Goal: Transaction & Acquisition: Purchase product/service

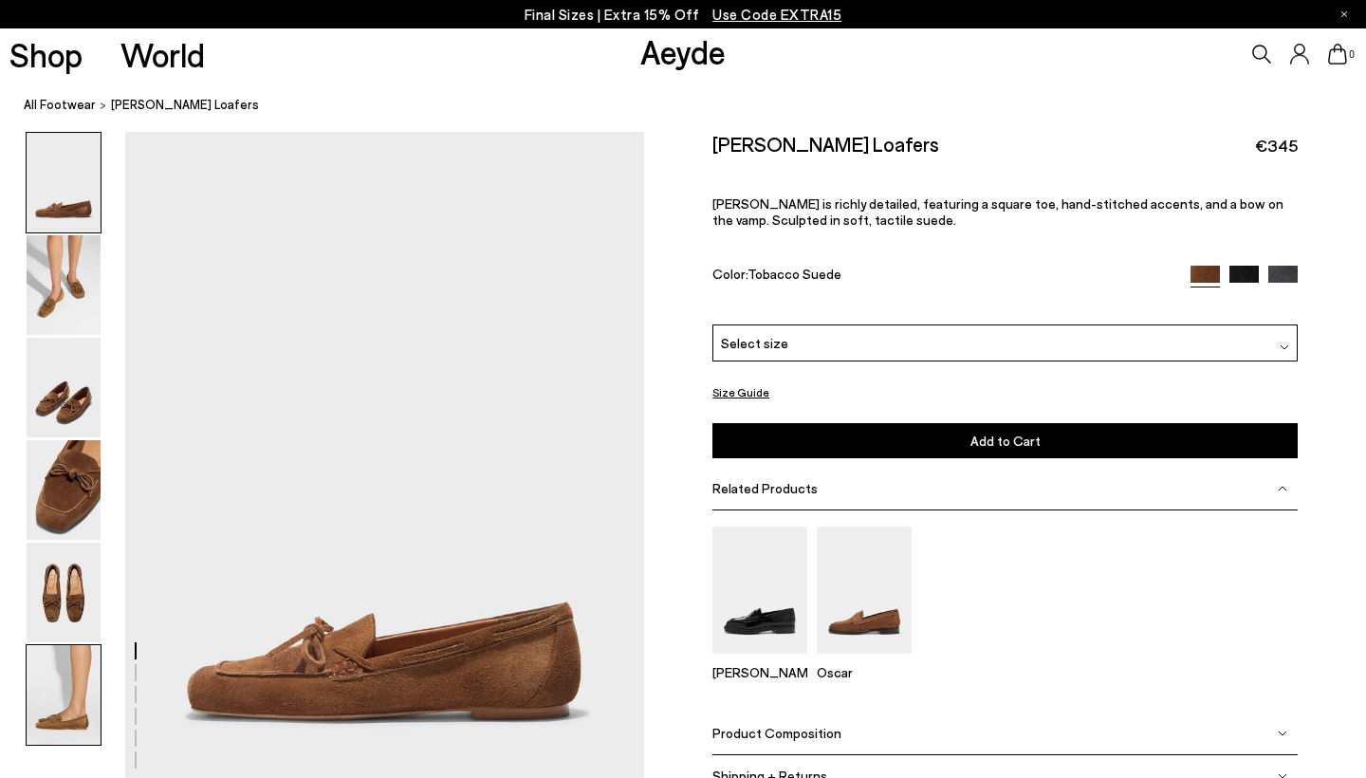
click at [68, 716] on img at bounding box center [64, 695] width 74 height 100
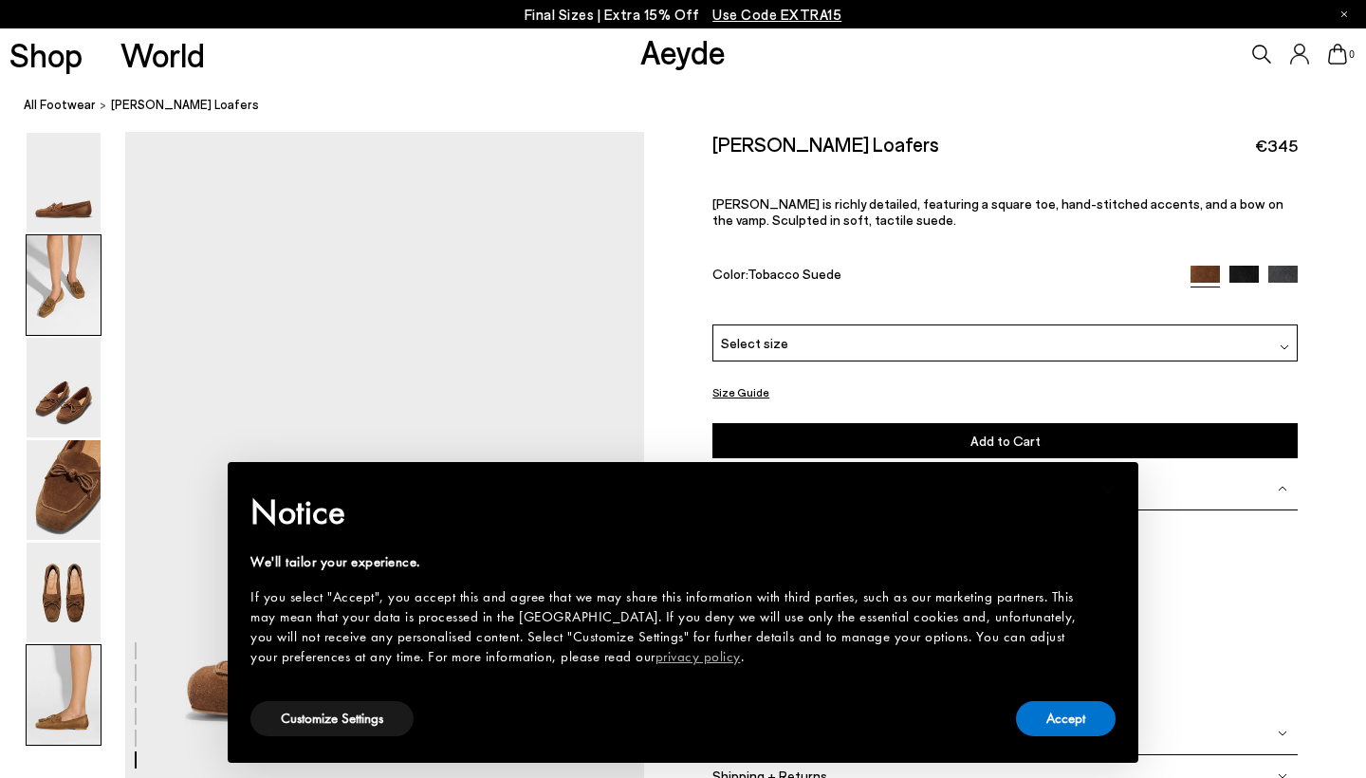
scroll to position [3608, 0]
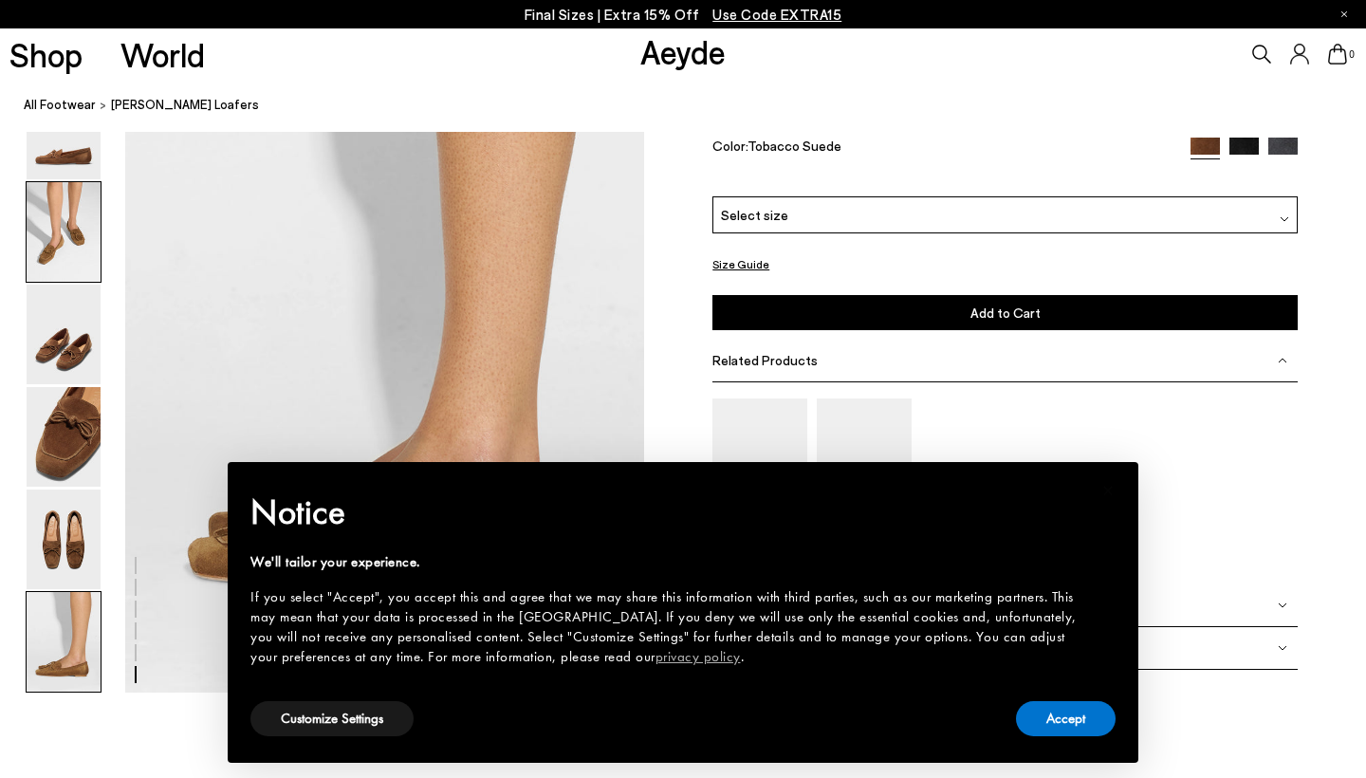
click at [62, 236] on img at bounding box center [64, 232] width 74 height 100
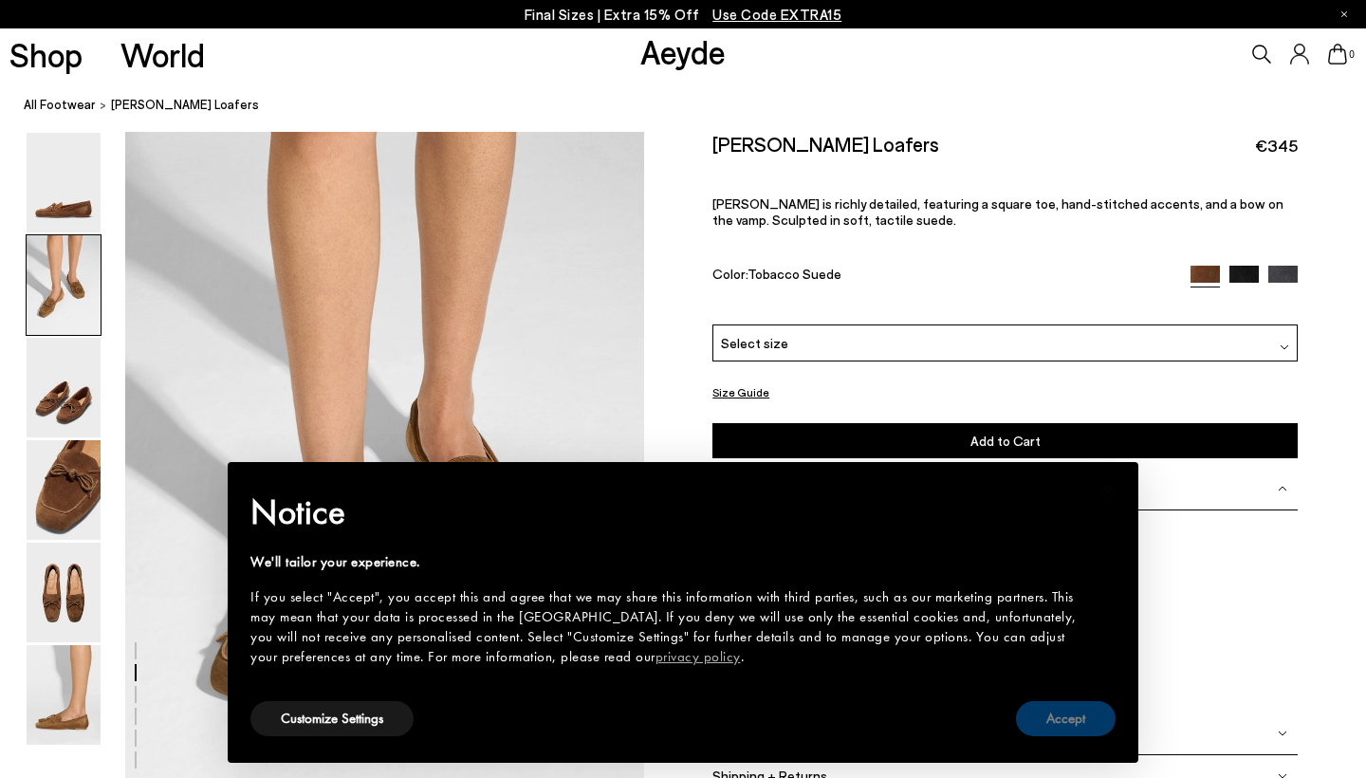
click at [1067, 711] on button "Accept" at bounding box center [1066, 718] width 100 height 35
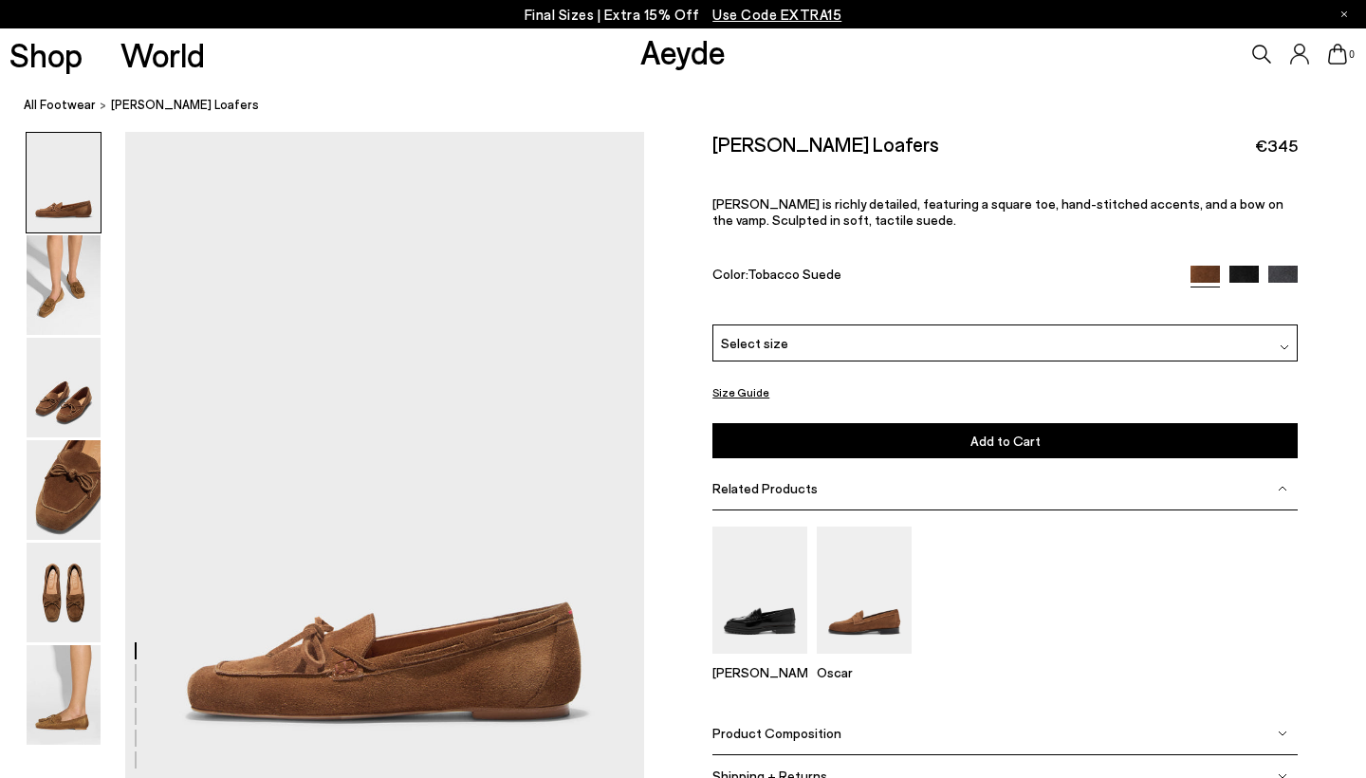
scroll to position [0, 0]
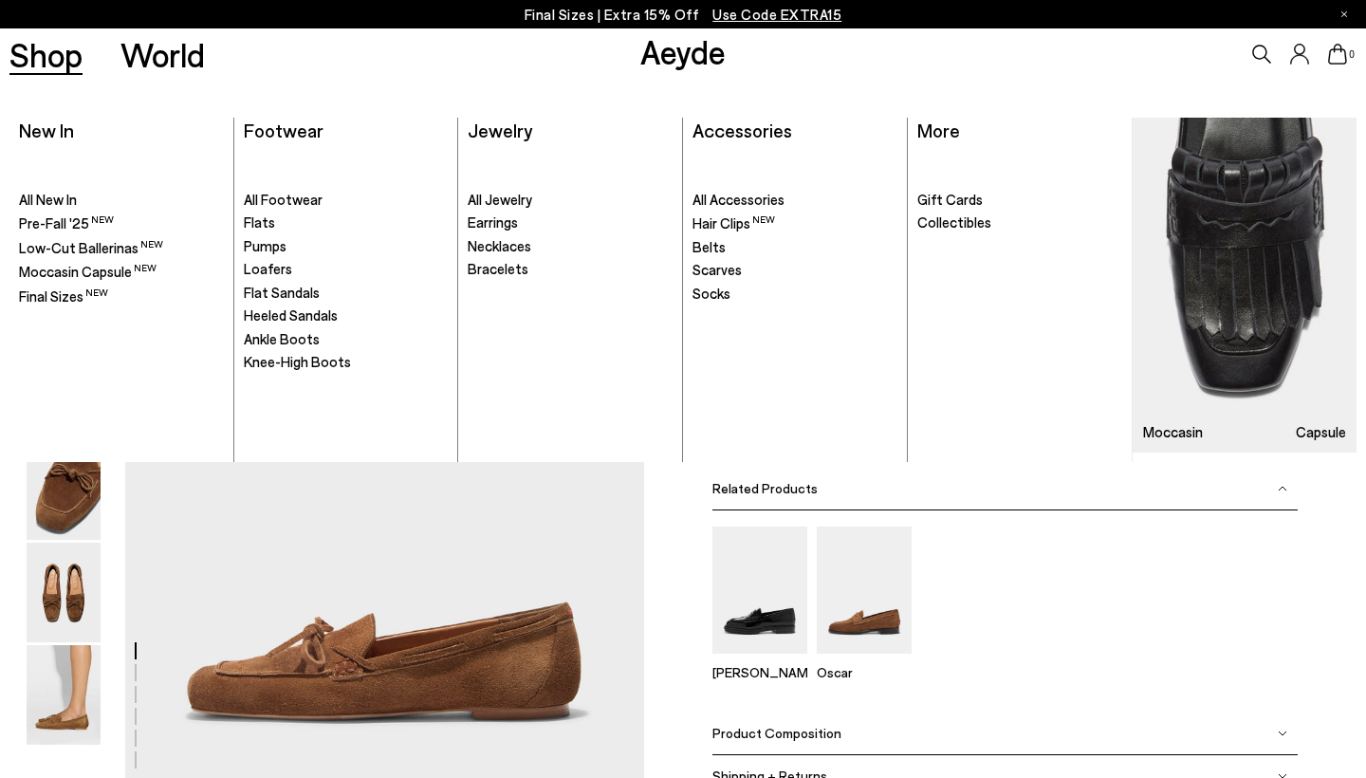
click at [68, 58] on link "Shop" at bounding box center [45, 54] width 73 height 33
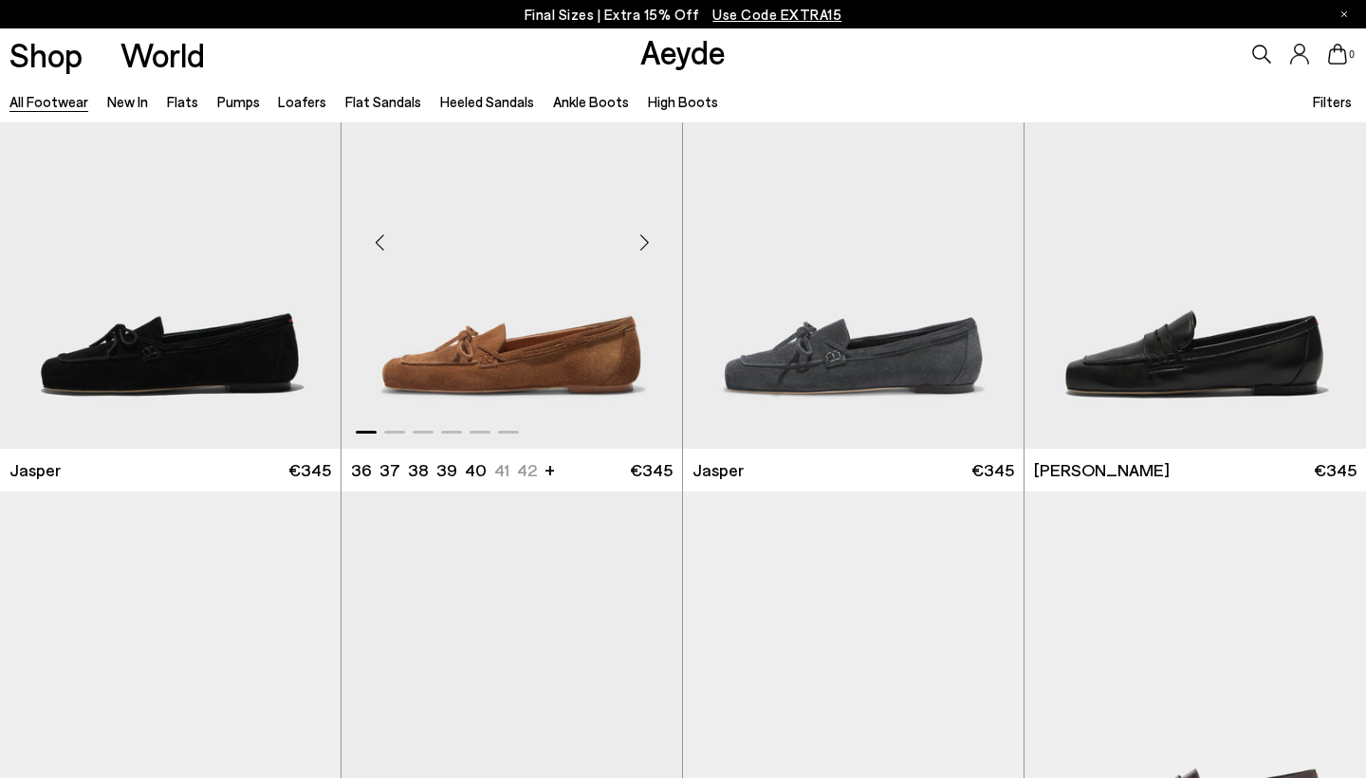
scroll to position [566, 0]
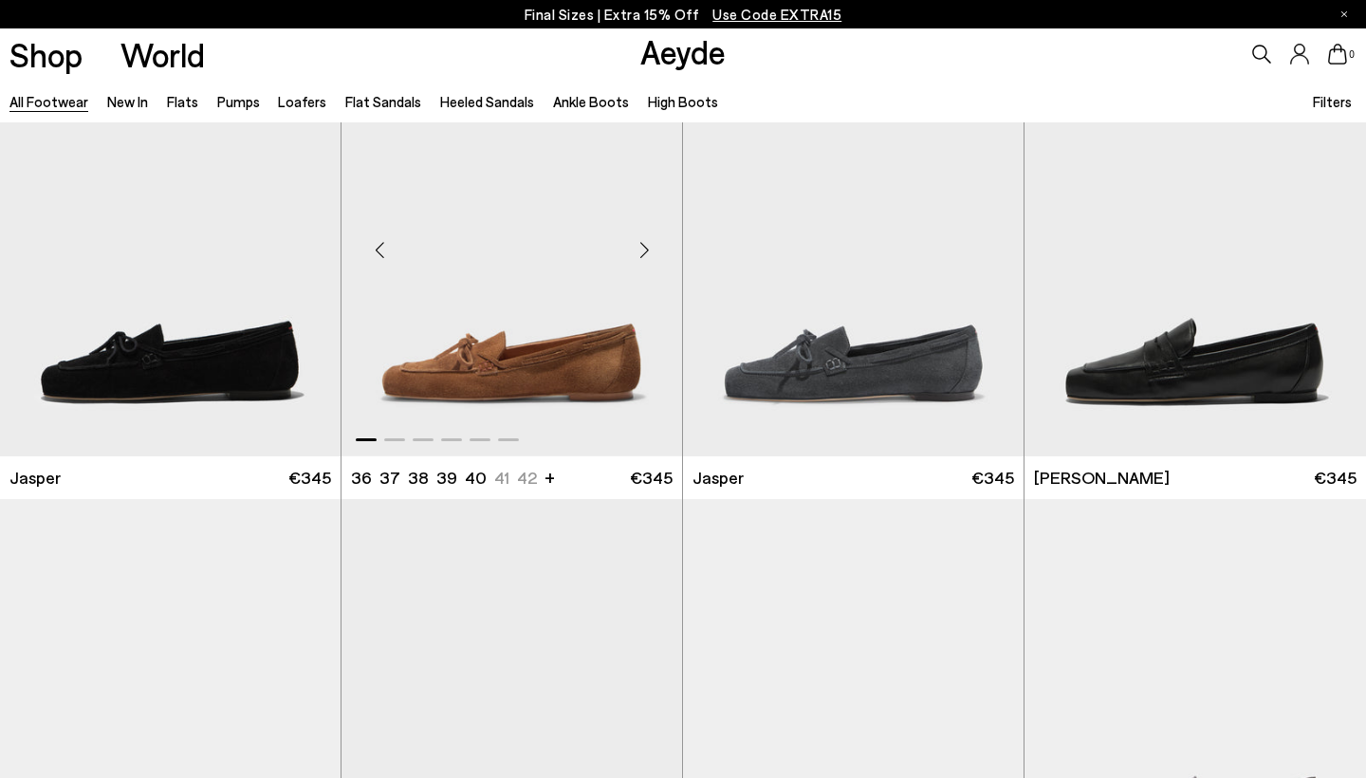
click at [643, 250] on div "Next slide" at bounding box center [644, 249] width 57 height 57
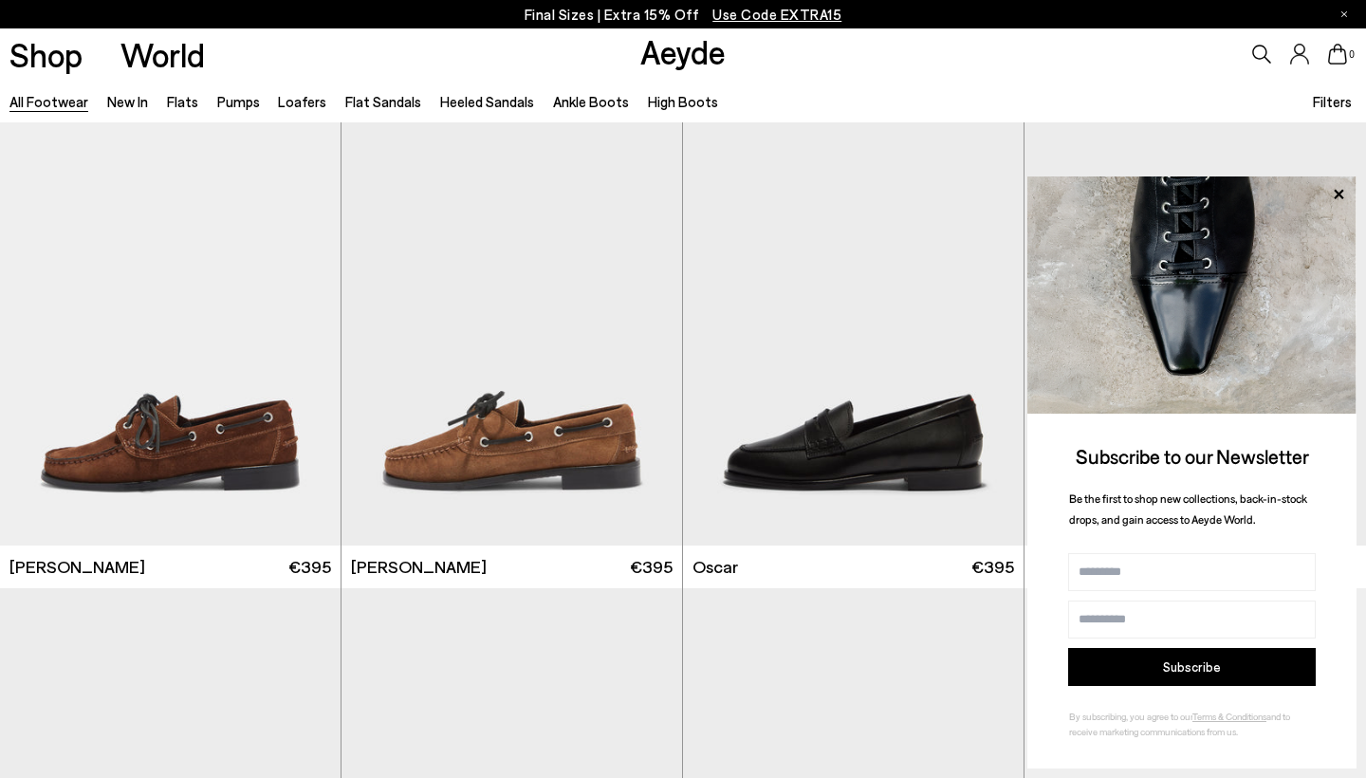
scroll to position [1890, 0]
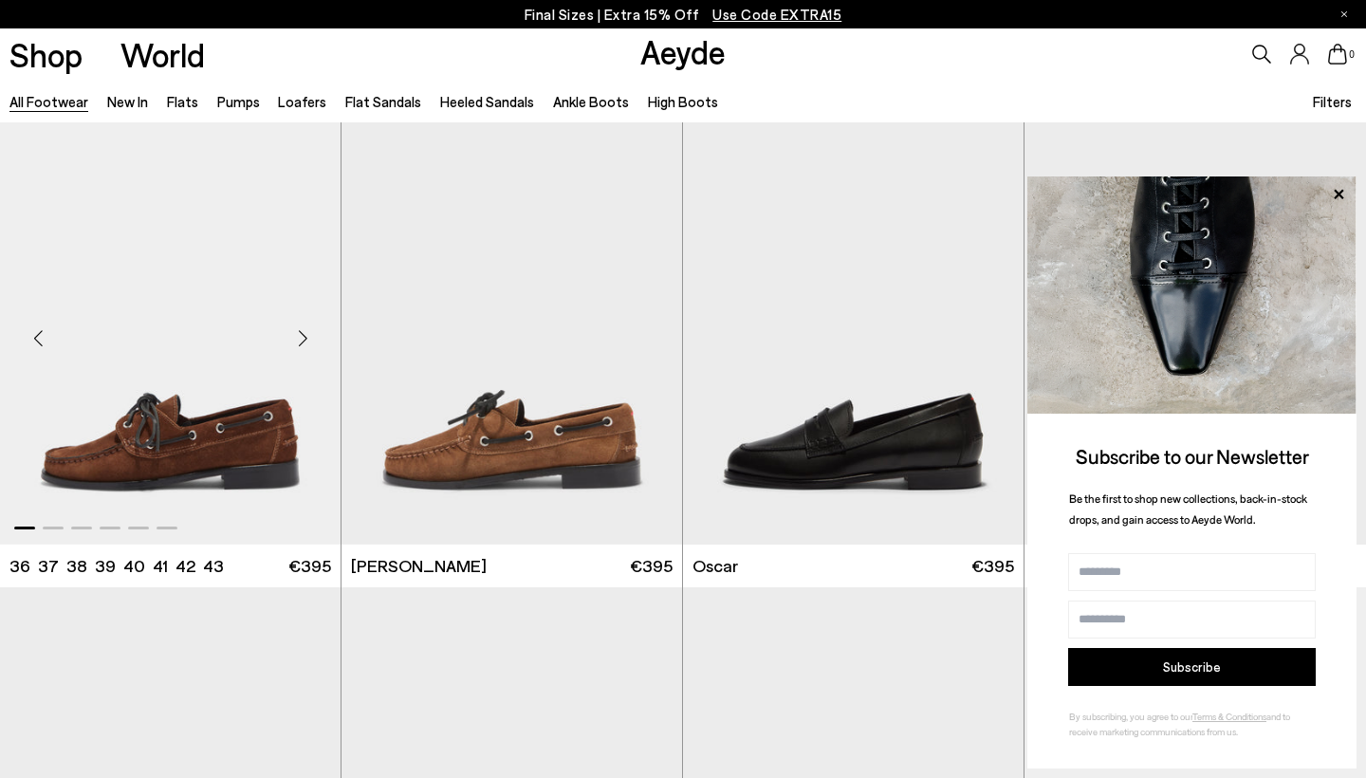
click at [303, 332] on div "Next slide" at bounding box center [302, 338] width 57 height 57
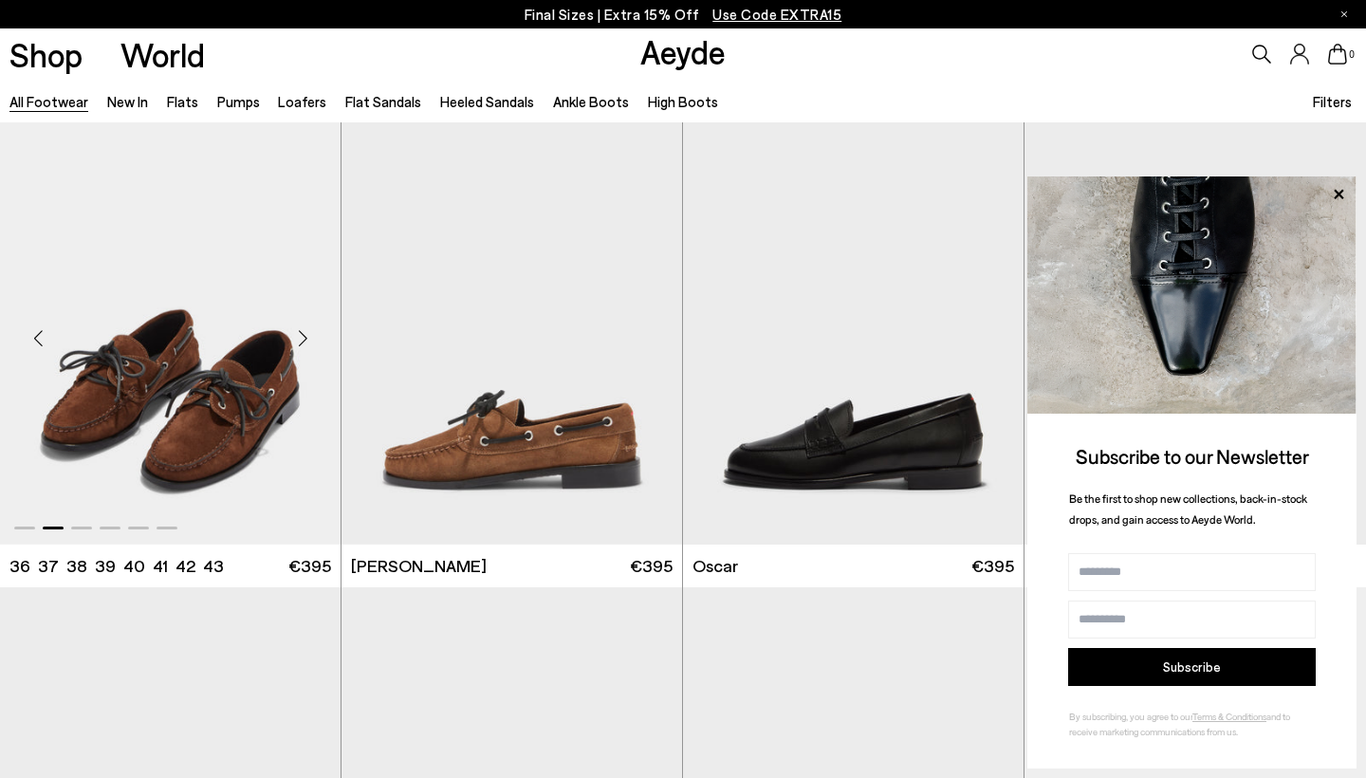
click at [303, 332] on div "Next slide" at bounding box center [302, 338] width 57 height 57
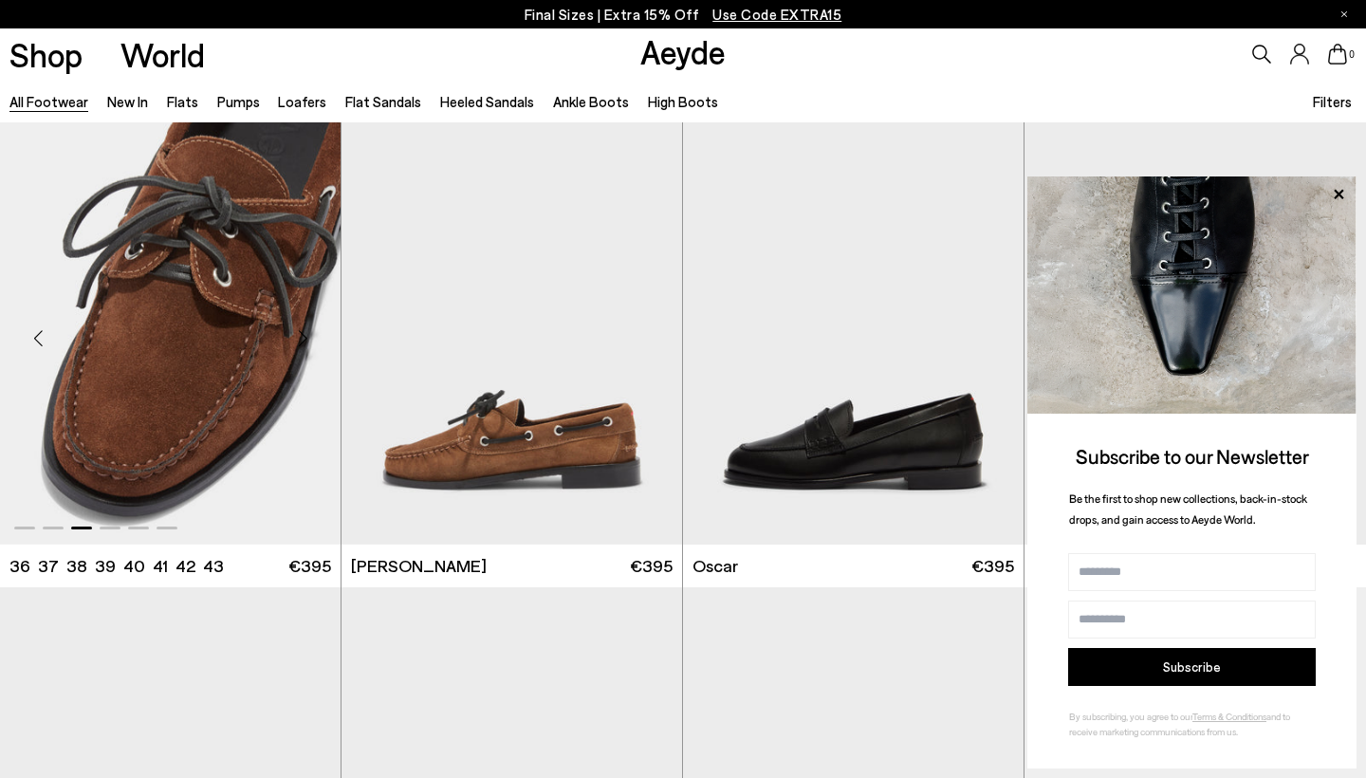
click at [303, 332] on div "Next slide" at bounding box center [302, 338] width 57 height 57
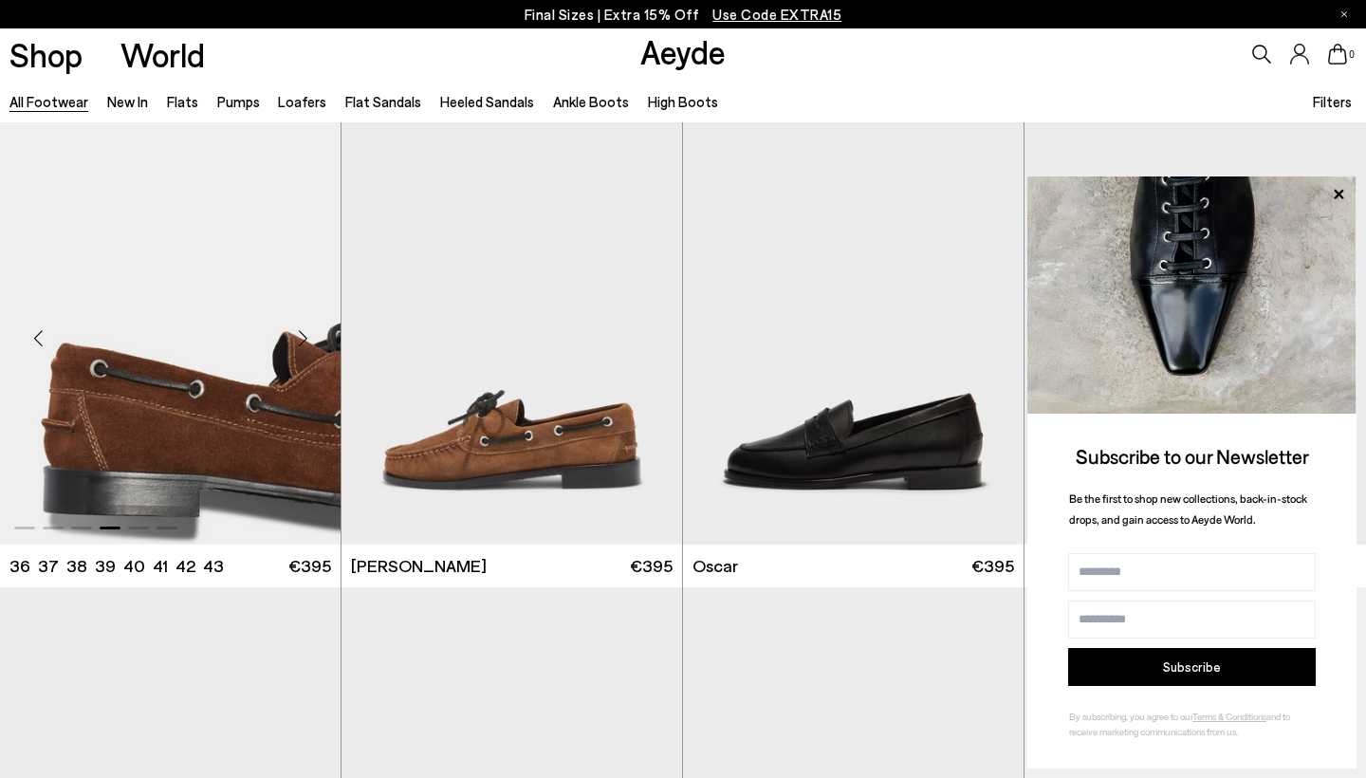
click at [303, 332] on div "Next slide" at bounding box center [302, 338] width 57 height 57
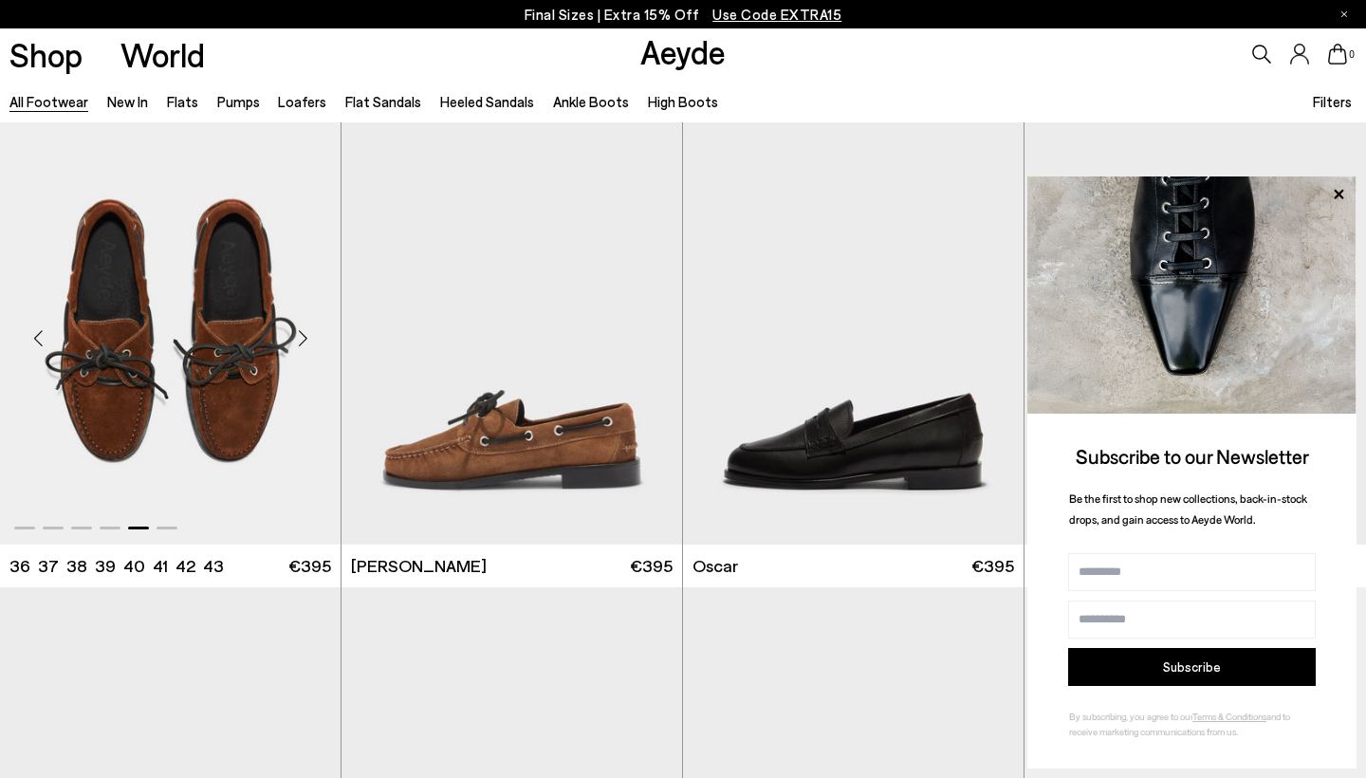
click at [303, 332] on div "Next slide" at bounding box center [302, 338] width 57 height 57
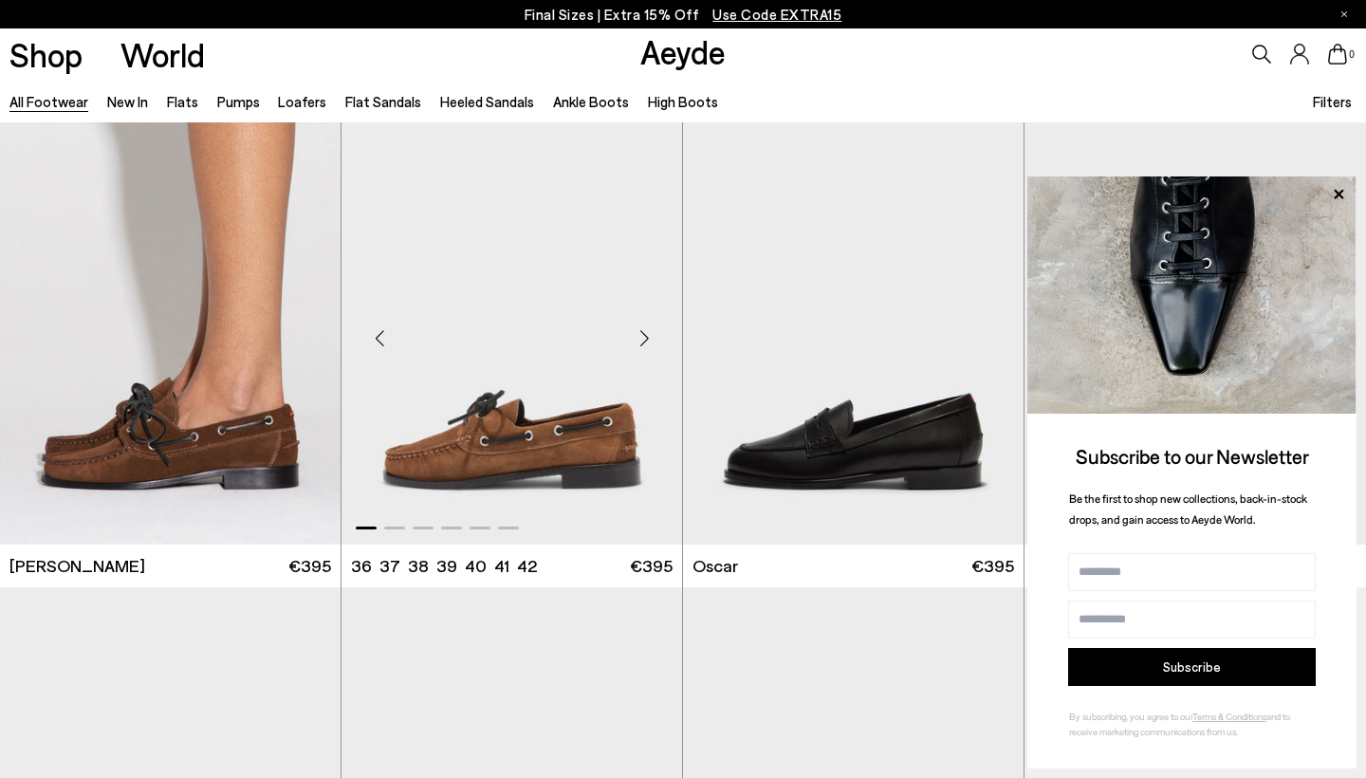
click at [642, 340] on div "Next slide" at bounding box center [644, 338] width 57 height 57
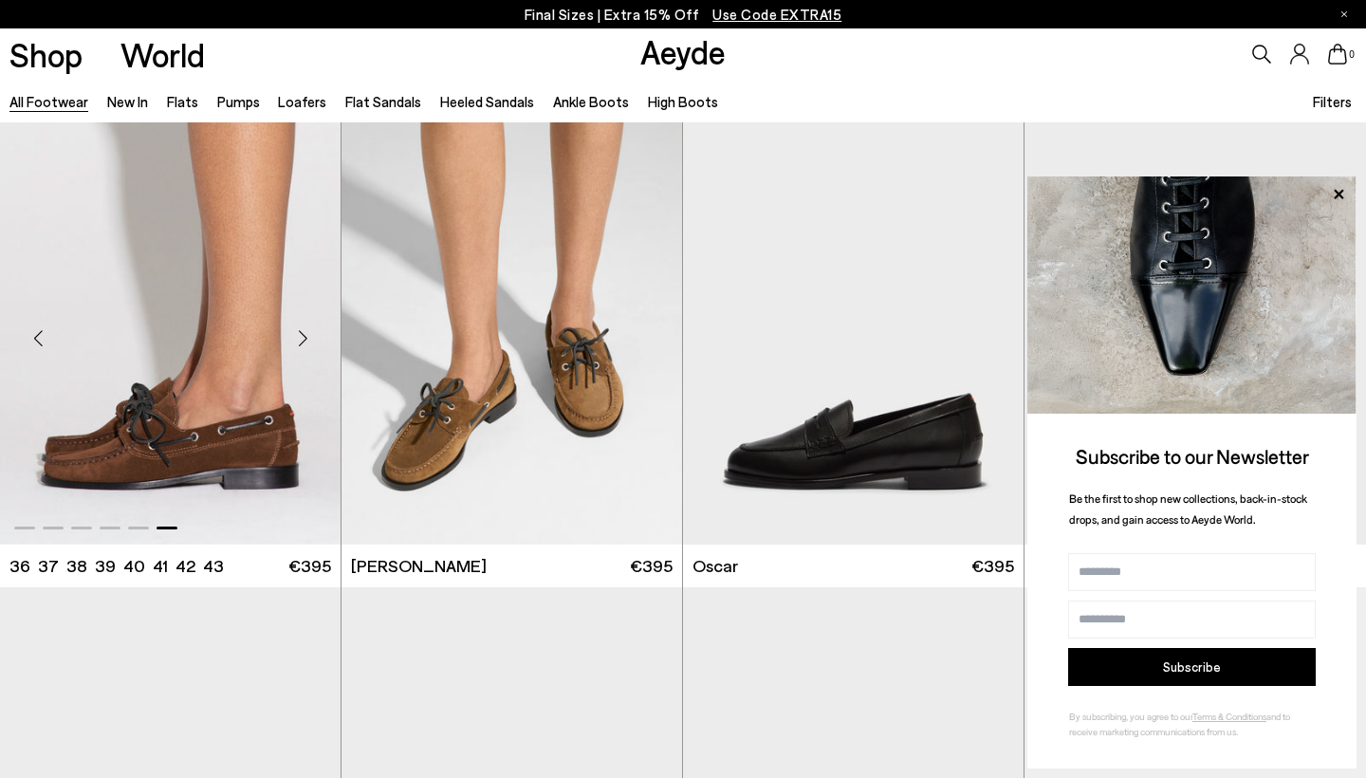
click at [309, 337] on div "Next slide" at bounding box center [302, 338] width 57 height 57
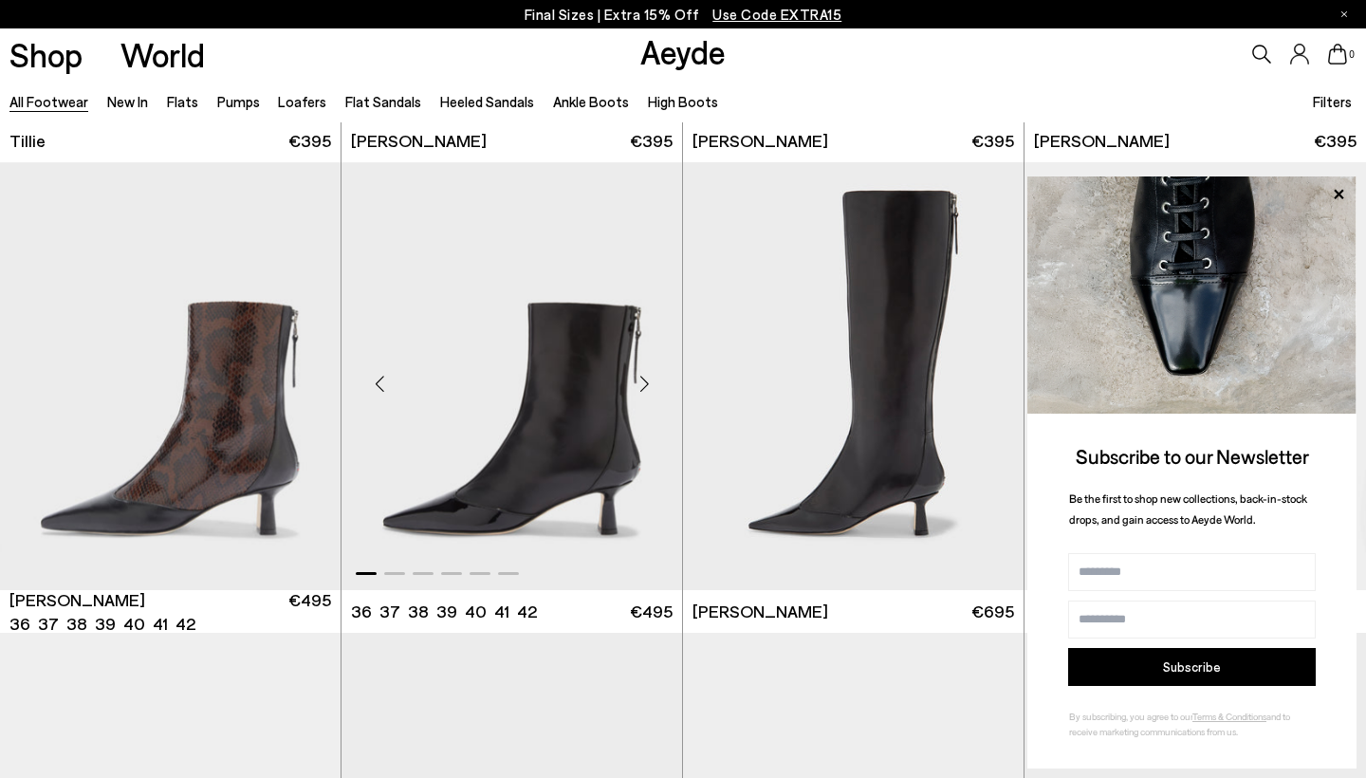
scroll to position [5615, 0]
